Goal: Check status: Check status

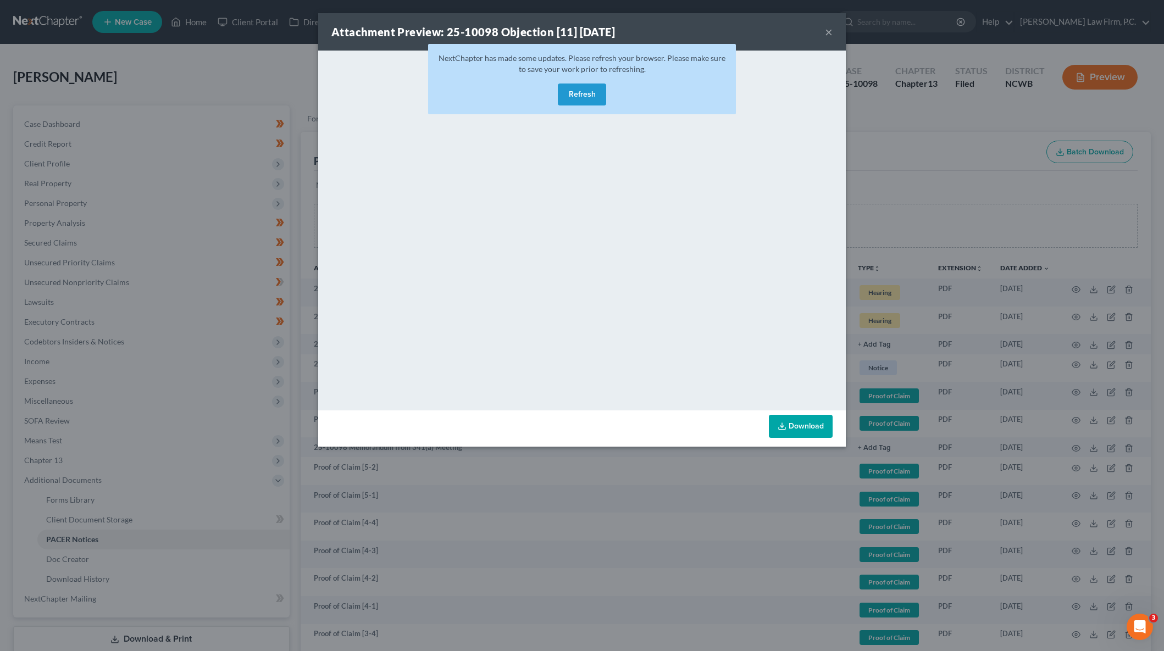
click at [830, 34] on button "×" at bounding box center [829, 31] width 8 height 13
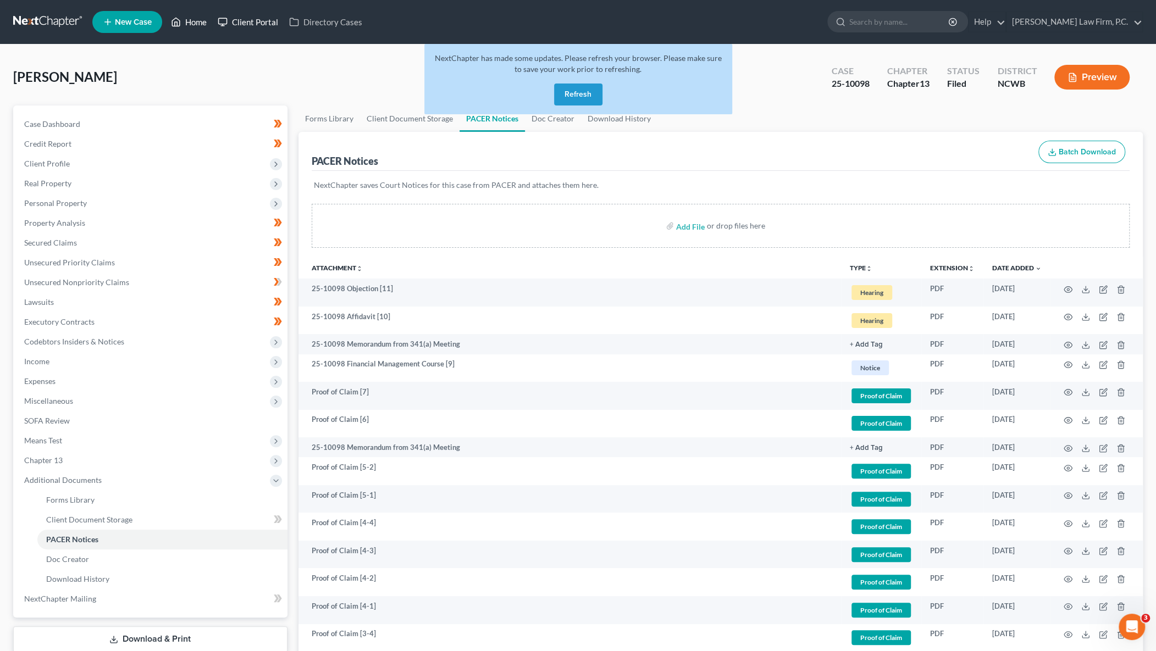
drag, startPoint x: 193, startPoint y: 24, endPoint x: 222, endPoint y: 20, distance: 29.4
click at [193, 24] on link "Home" at bounding box center [188, 22] width 47 height 20
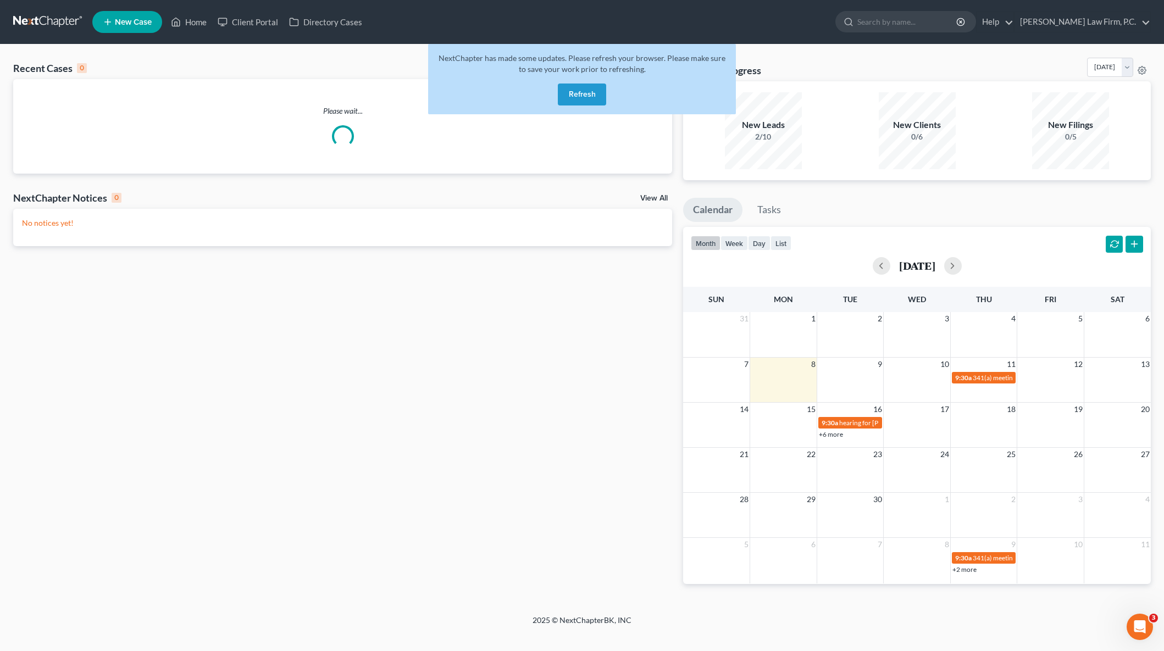
click at [592, 96] on button "Refresh" at bounding box center [582, 95] width 48 height 22
